Goal: Obtain resource: Download file/media

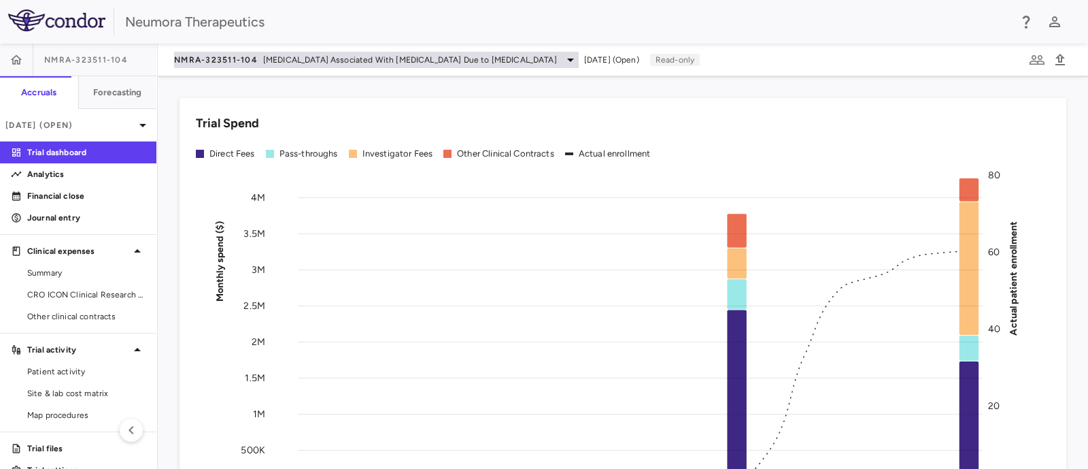
click at [283, 61] on span "[MEDICAL_DATA] Associated With [MEDICAL_DATA] Due to [MEDICAL_DATA]" at bounding box center [410, 60] width 294 height 12
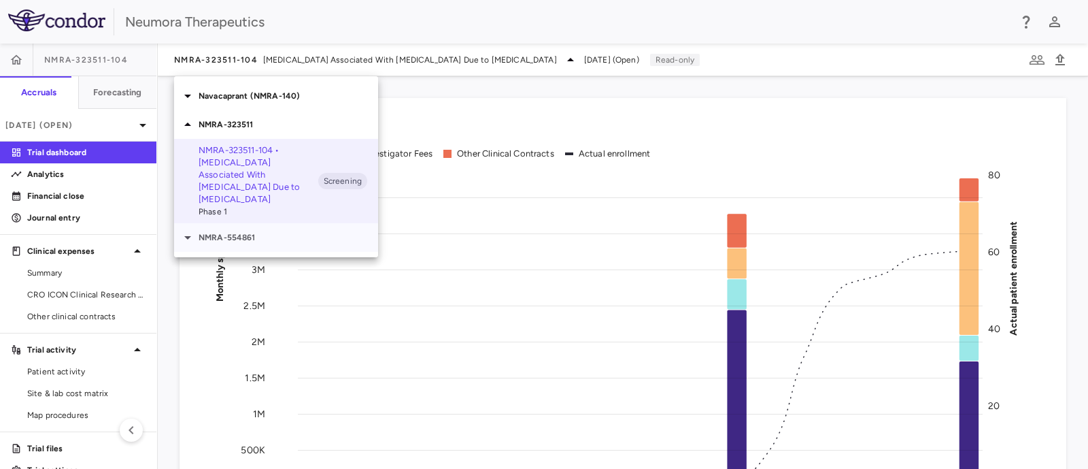
click at [224, 231] on p "NMRA-554861" at bounding box center [289, 237] width 180 height 12
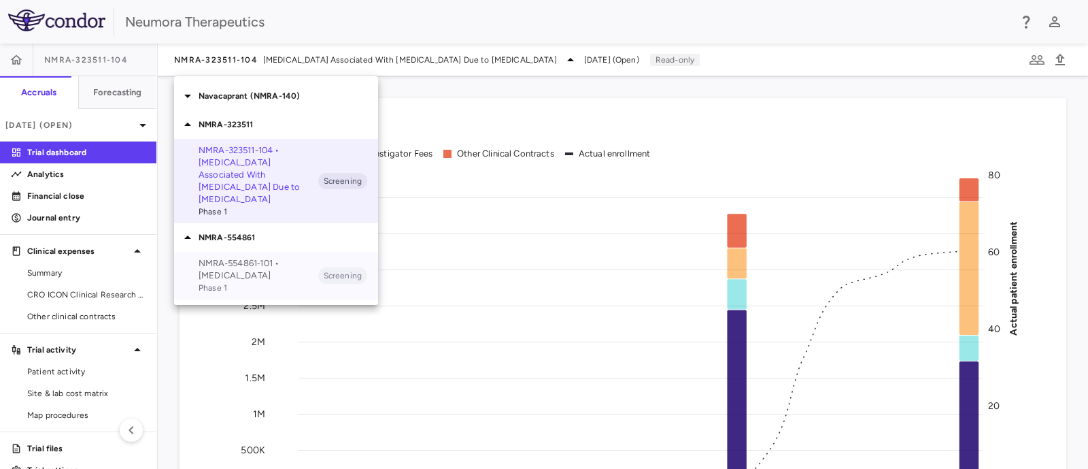
click at [237, 267] on p "NMRA‐554861‐101 • [MEDICAL_DATA]" at bounding box center [259, 269] width 120 height 24
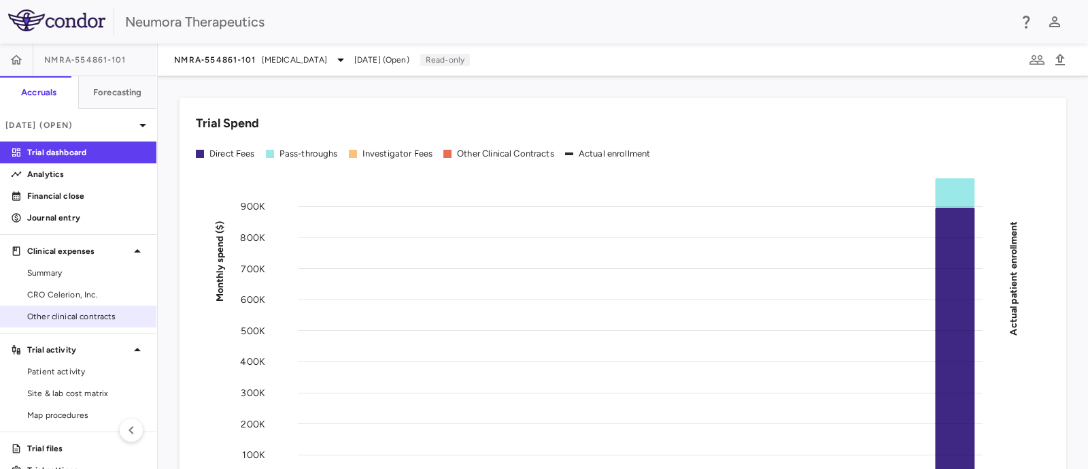
scroll to position [22, 0]
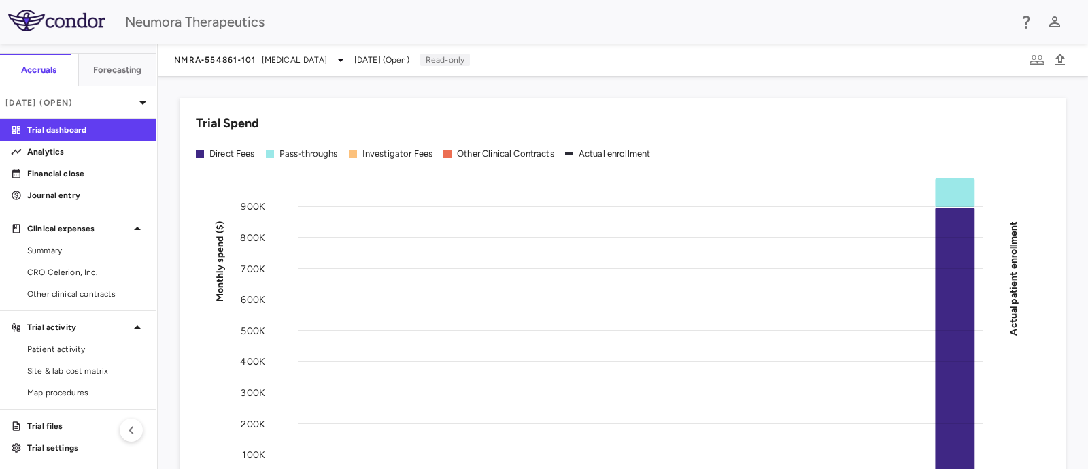
click at [71, 424] on p "Trial files" at bounding box center [86, 426] width 118 height 12
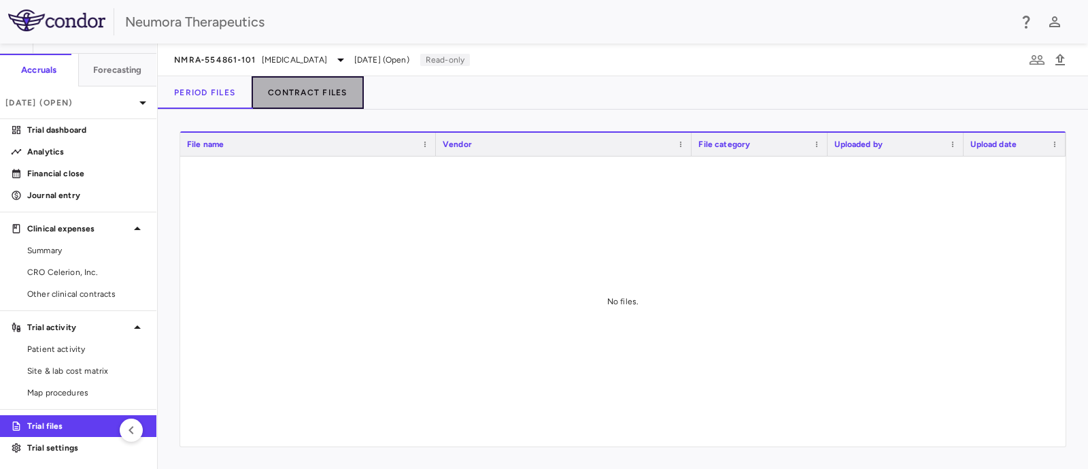
click at [303, 86] on button "Contract Files" at bounding box center [308, 92] width 112 height 33
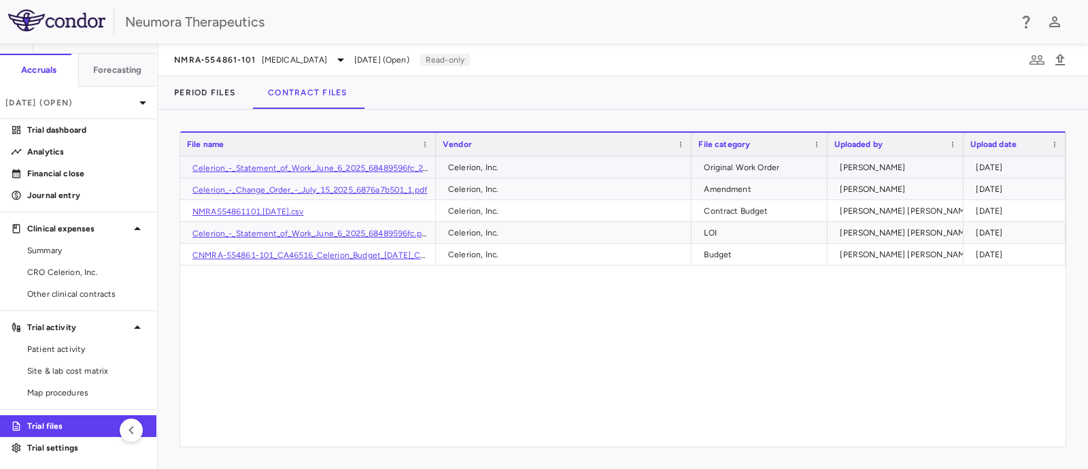
click at [254, 165] on link "Celerion_-_Statement_of_Work_June_6_2025_68489596fc_2T4IFY9.pdf" at bounding box center [328, 168] width 271 height 10
